Goal: Transaction & Acquisition: Purchase product/service

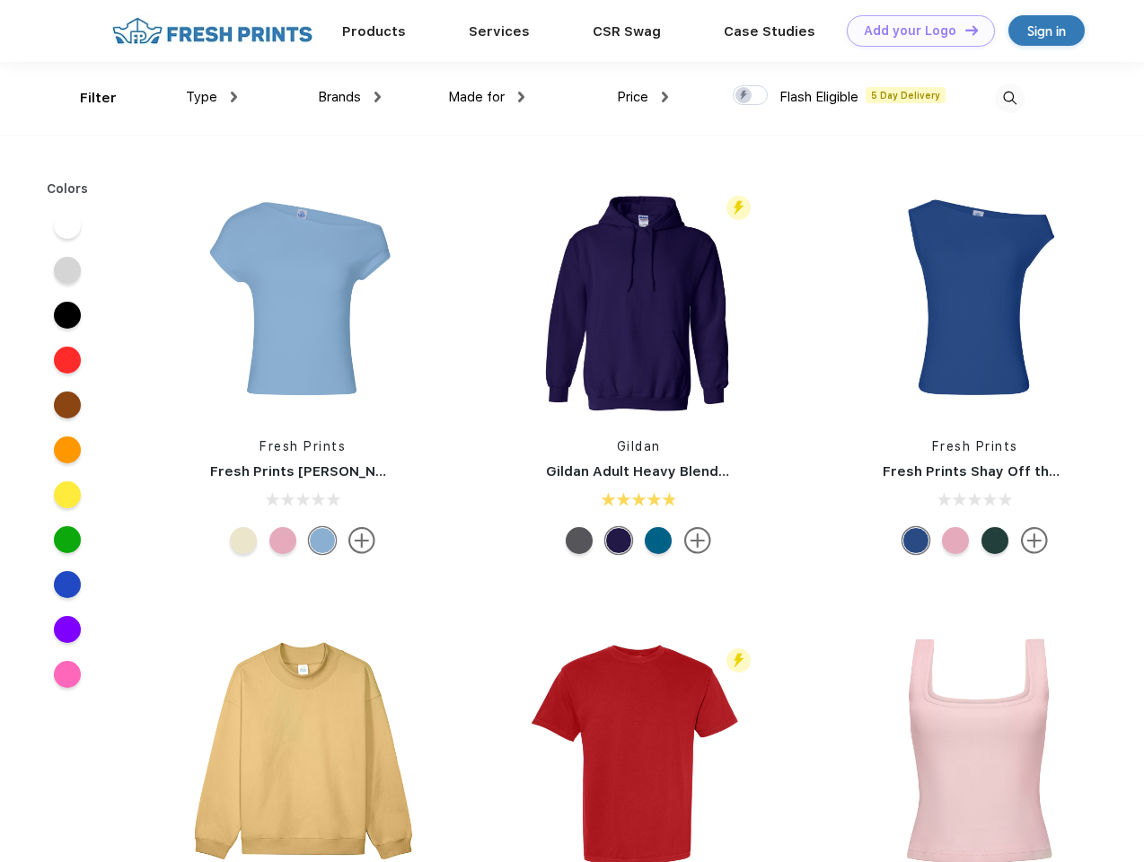
click at [914, 31] on link "Add your Logo Design Tool" at bounding box center [920, 30] width 148 height 31
click at [0, 0] on div "Design Tool" at bounding box center [0, 0] width 0 height 0
click at [963, 30] on link "Add your Logo Design Tool" at bounding box center [920, 30] width 148 height 31
click at [86, 98] on div "Filter" at bounding box center [98, 98] width 37 height 21
click at [212, 97] on span "Type" at bounding box center [201, 97] width 31 height 16
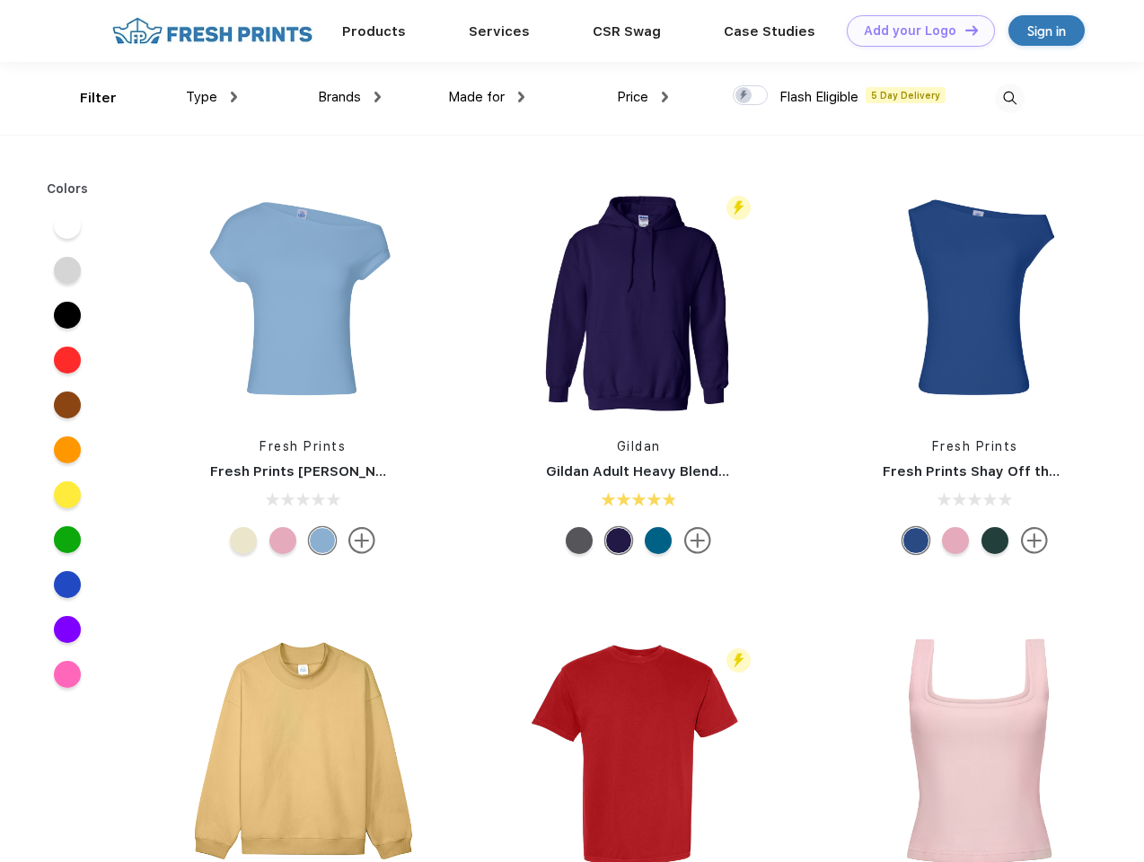
click at [349, 97] on span "Brands" at bounding box center [339, 97] width 43 height 16
click at [487, 97] on span "Made for" at bounding box center [476, 97] width 57 height 16
click at [643, 97] on span "Price" at bounding box center [632, 97] width 31 height 16
click at [750, 96] on div at bounding box center [749, 95] width 35 height 20
click at [744, 96] on input "checkbox" at bounding box center [738, 90] width 12 height 12
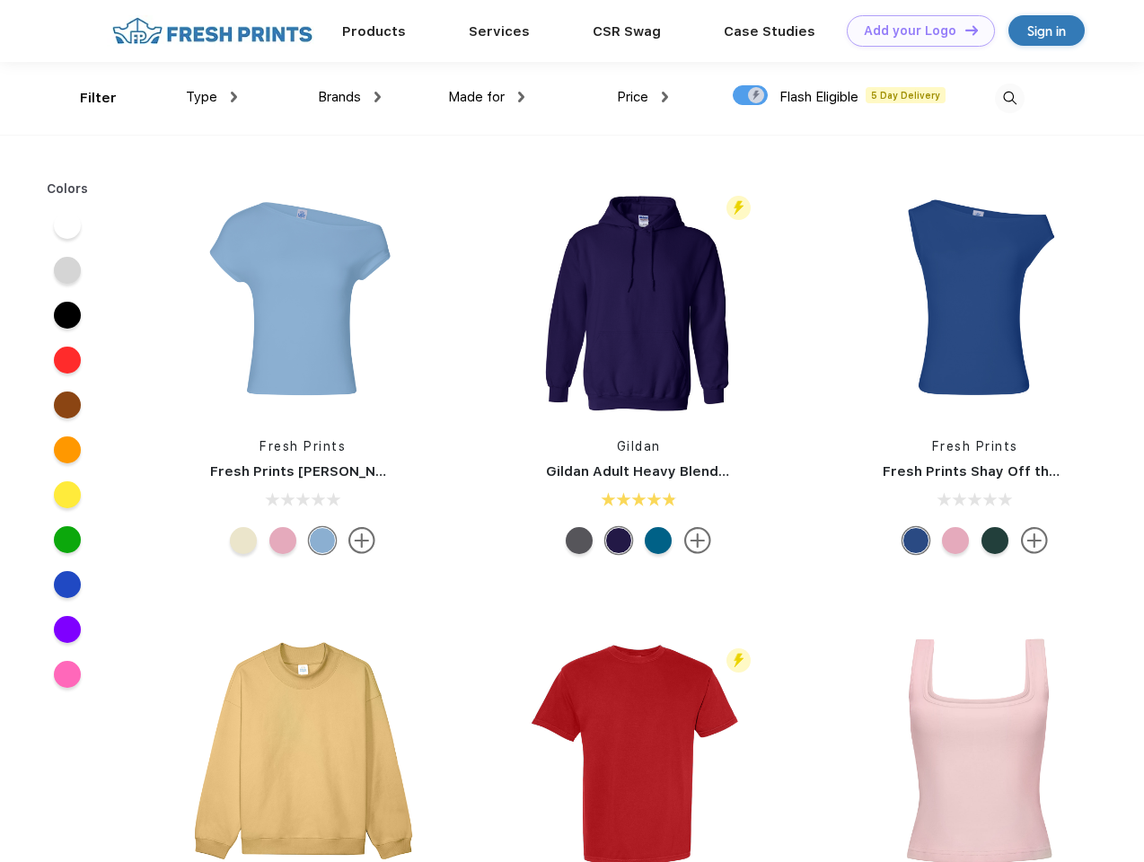
click at [1009, 98] on img at bounding box center [1010, 98] width 30 height 30
